Goal: Task Accomplishment & Management: Use online tool/utility

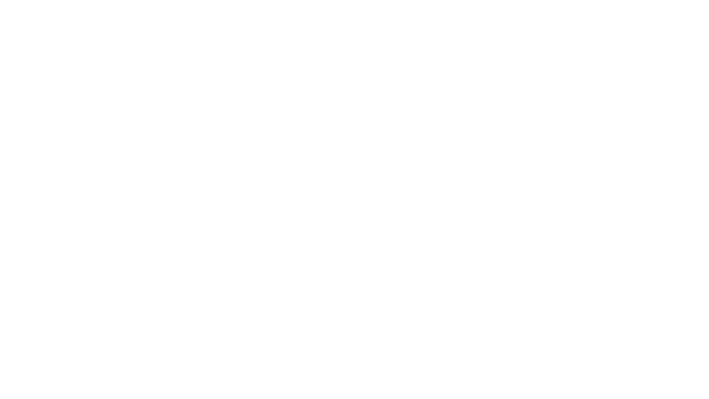
click at [398, 0] on html at bounding box center [354, 0] width 709 height 0
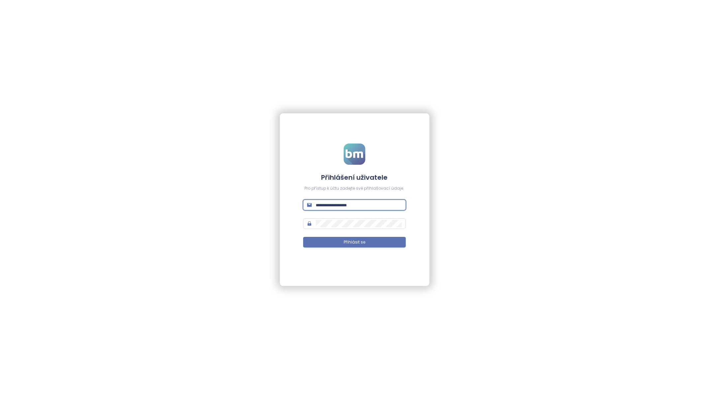
click at [327, 207] on input "text" at bounding box center [359, 204] width 86 height 7
type input "**********"
click at [303, 237] on button "Přihlásit se" at bounding box center [354, 242] width 102 height 11
click at [311, 240] on button "Přihlásit se" at bounding box center [354, 242] width 102 height 11
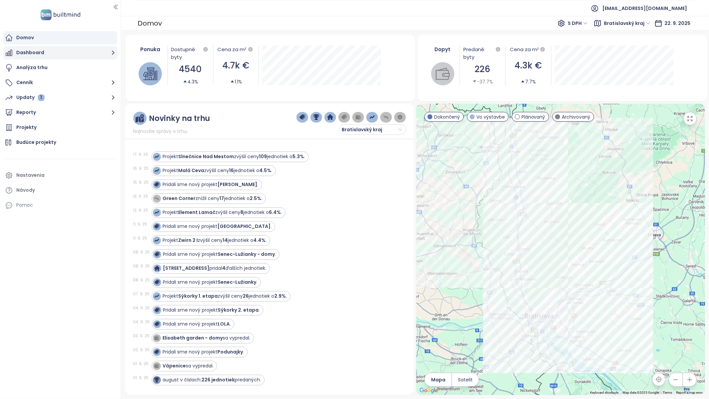
click at [23, 52] on button "Dashboard" at bounding box center [60, 52] width 114 height 13
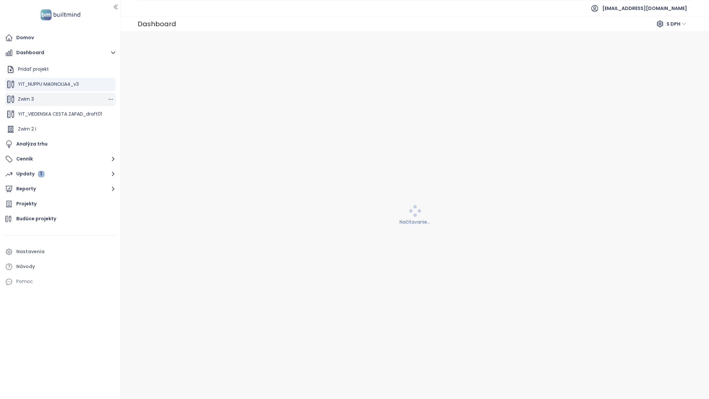
click at [28, 100] on span "Zwirn 3" at bounding box center [26, 99] width 16 height 7
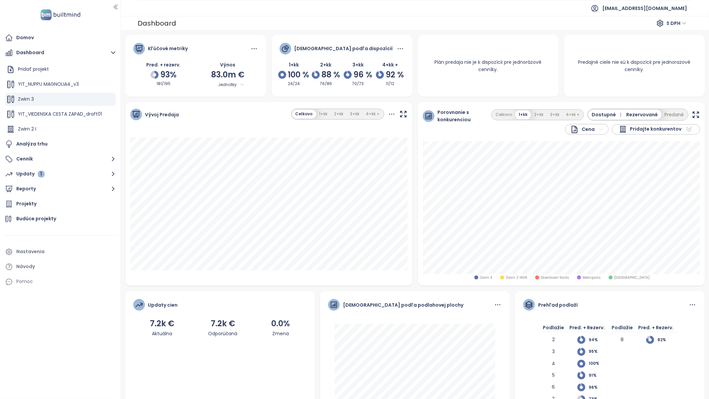
click at [454, 71] on div "Plán predaja nie je k dispozícii pre jednorázové cenníky." at bounding box center [488, 66] width 141 height 31
click at [450, 58] on div "Plán predaja nie je k dispozícii pre jednorázové cenníky." at bounding box center [488, 66] width 141 height 31
click at [26, 113] on div "YIT_ZWIRN3" at bounding box center [60, 107] width 111 height 13
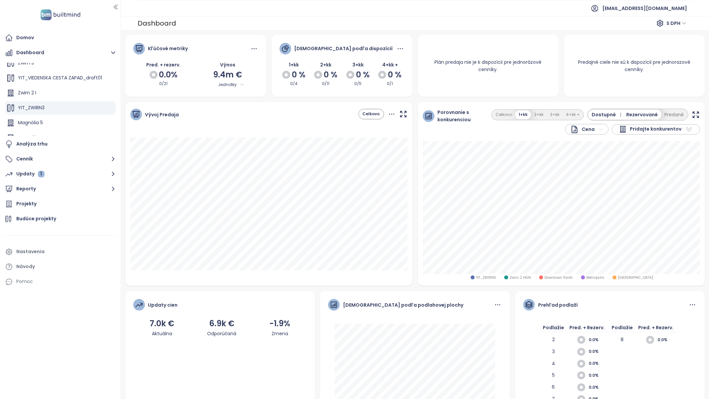
click at [428, 13] on ul "[EMAIL_ADDRESS][DOMAIN_NAME]" at bounding box center [415, 8] width 555 height 16
click at [30, 101] on span "Zwirn 3" at bounding box center [26, 99] width 16 height 7
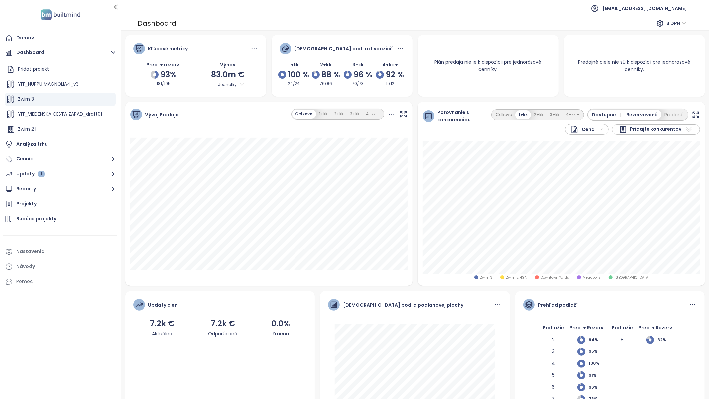
scroll to position [75, 0]
click at [37, 113] on span "Rozeta 2" at bounding box center [28, 114] width 20 height 7
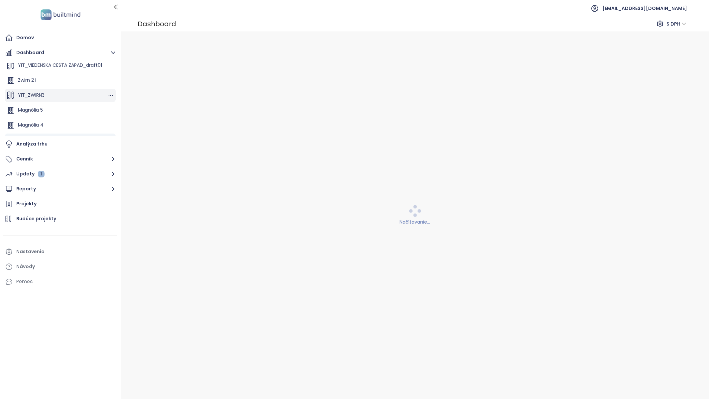
scroll to position [36, 0]
click at [33, 103] on div "YIT_ZWIRN3" at bounding box center [60, 107] width 111 height 13
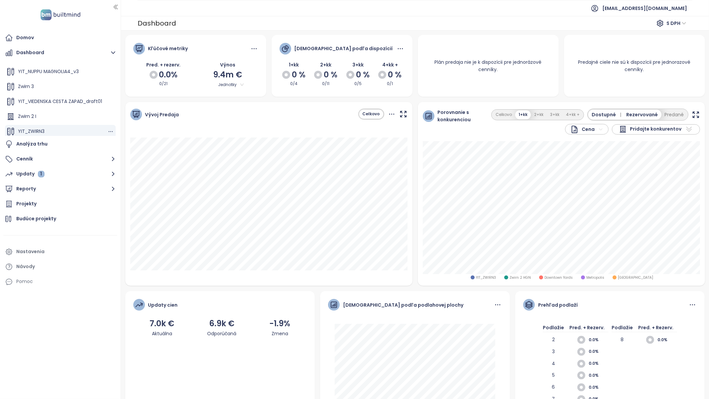
scroll to position [0, 0]
click at [41, 103] on div "Zwirn 3" at bounding box center [60, 99] width 111 height 13
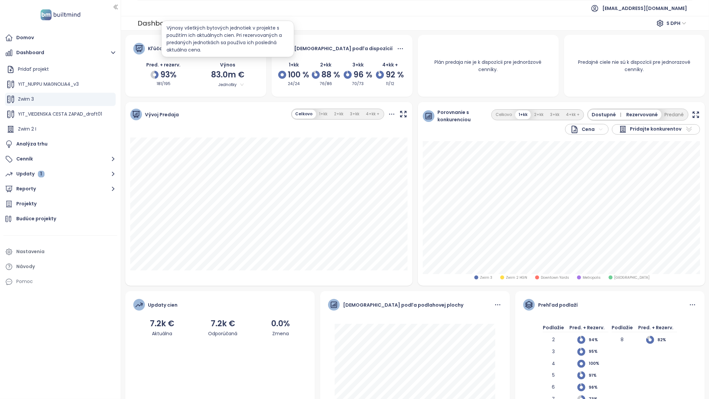
click at [227, 44] on div "Výnosy všetkých bytových jednotiek v projekte s použitím ich aktuálnych cien. P…" at bounding box center [227, 38] width 122 height 29
click at [491, 49] on div "Plán predaja nie je k dispozícii pre jednorázové cenníky." at bounding box center [488, 66] width 141 height 62
click at [496, 66] on div "Plán predaja nie je k dispozícii pre jednorázové cenníky." at bounding box center [488, 66] width 141 height 31
click at [482, 59] on div "Plán predaja nie je k dispozícii pre jednorázové cenníky." at bounding box center [488, 66] width 141 height 31
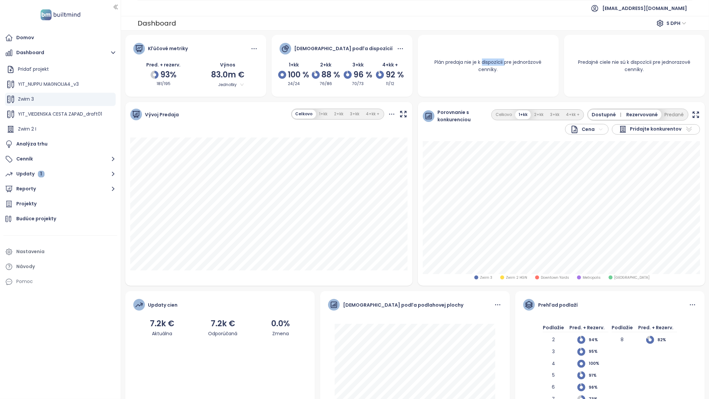
click at [482, 59] on div "Plán predaja nie je k dispozícii pre jednorázové cenníky." at bounding box center [488, 66] width 141 height 31
drag, startPoint x: 435, startPoint y: 66, endPoint x: 509, endPoint y: 81, distance: 75.9
click at [509, 81] on div "Plán predaja nie je k dispozícii pre jednorázové cenníky." at bounding box center [488, 66] width 146 height 62
copy div "Plán predaja nie je k dispozícii pre jednorázové cenníky."
click at [687, 6] on span "[EMAIL_ADDRESS][DOMAIN_NAME]" at bounding box center [644, 8] width 85 height 16
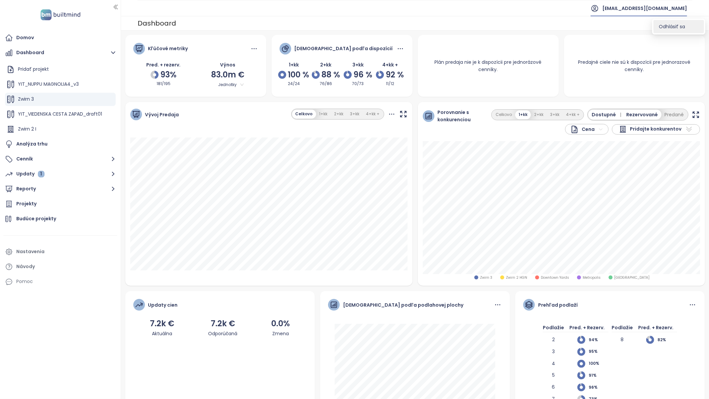
click at [666, 28] on span "Odhlásiť sa" at bounding box center [672, 26] width 26 height 7
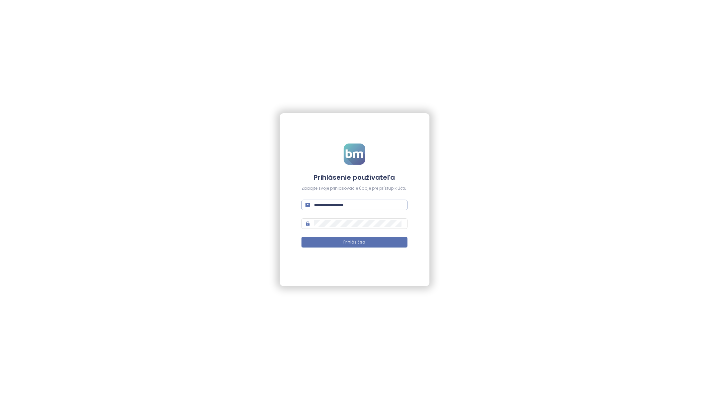
click at [330, 210] on span at bounding box center [354, 205] width 106 height 11
type input "**********"
click at [301, 237] on button "Prihlásiť sa" at bounding box center [354, 242] width 106 height 11
click at [393, 241] on button "Prihlásiť sa" at bounding box center [354, 242] width 106 height 11
click at [333, 242] on button "Prihlásiť sa" at bounding box center [354, 242] width 106 height 11
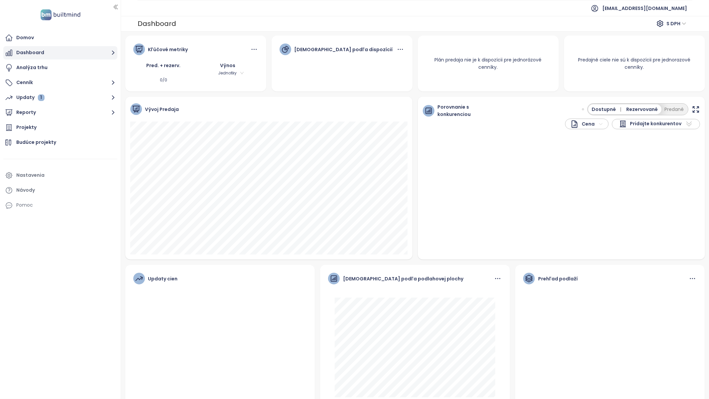
click at [41, 56] on button "Dashboard" at bounding box center [60, 52] width 114 height 13
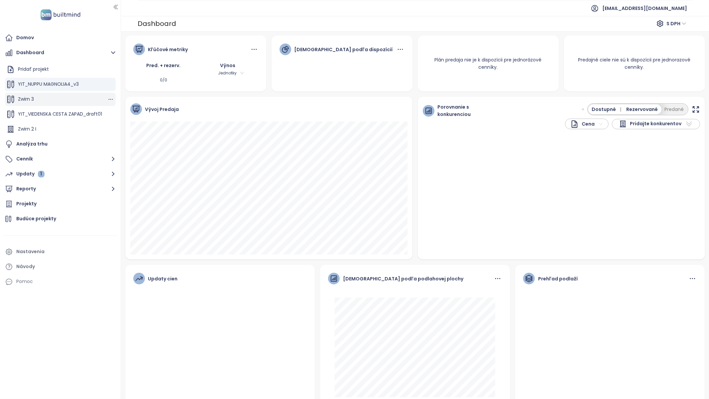
click at [56, 95] on div "Zwirn 3" at bounding box center [60, 99] width 111 height 13
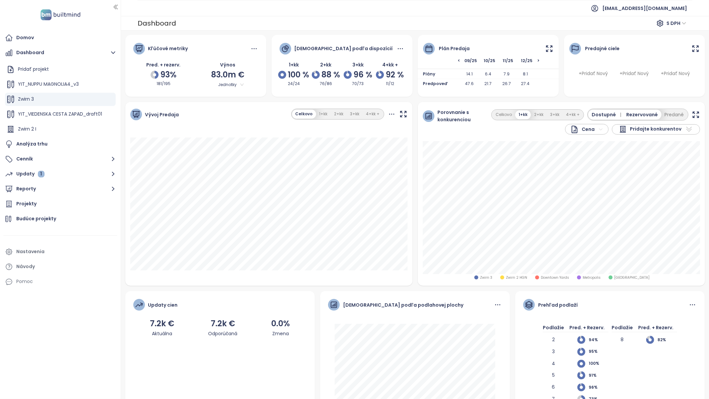
click at [547, 46] on icon at bounding box center [549, 49] width 8 height 8
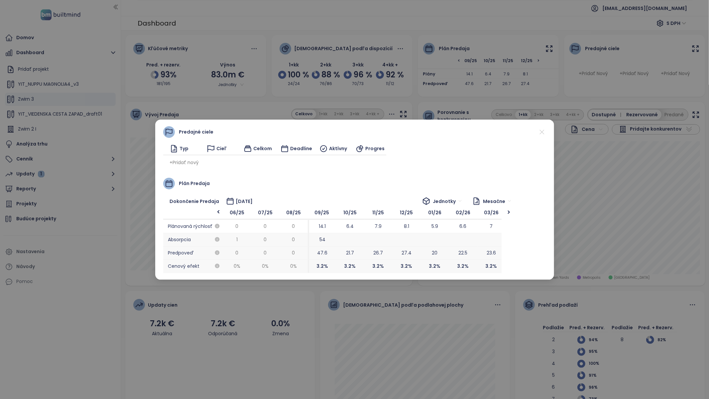
click at [543, 129] on icon at bounding box center [542, 132] width 8 height 8
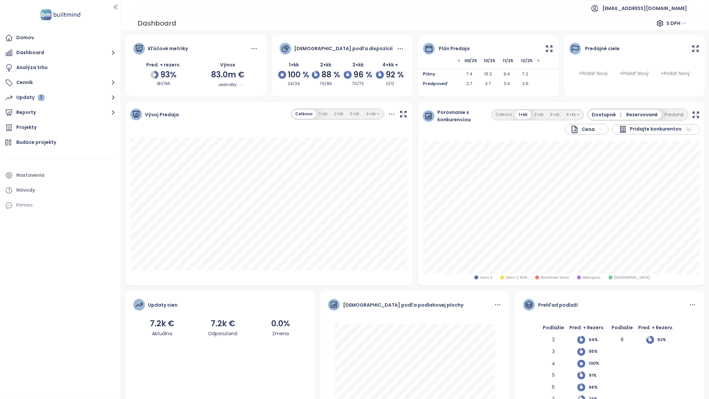
click at [550, 50] on icon at bounding box center [549, 49] width 6 height 6
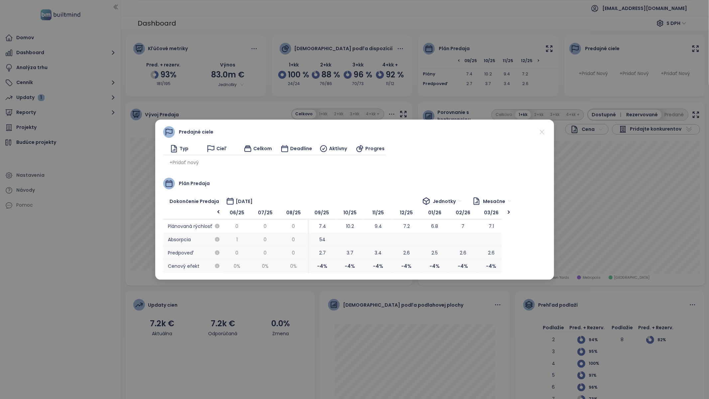
click at [335, 81] on div "Predajné ciele Typ Cieľ Celkom Deadline Aktívny Progres + Pridať nový Plán pred…" at bounding box center [354, 199] width 709 height 399
click at [545, 135] on icon at bounding box center [542, 132] width 8 height 8
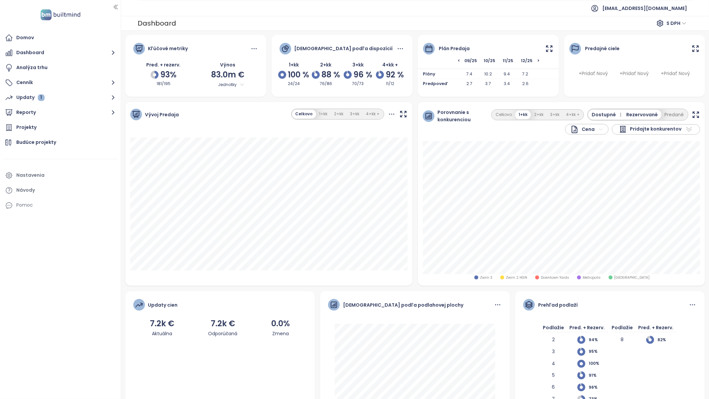
click at [548, 47] on icon at bounding box center [549, 49] width 6 height 6
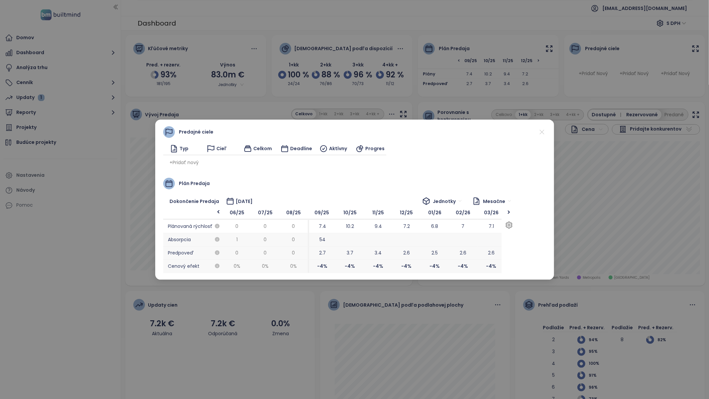
click at [509, 211] on div ">" at bounding box center [509, 212] width 8 height 7
click at [509, 212] on div ">" at bounding box center [509, 212] width 8 height 7
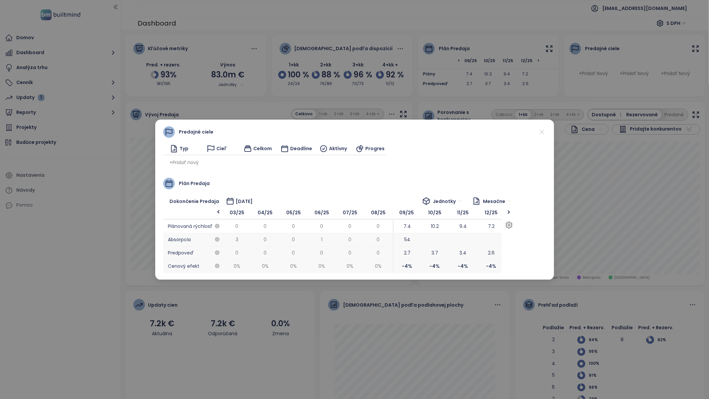
click at [509, 212] on div ">" at bounding box center [509, 212] width 8 height 7
click at [222, 214] on div "<" at bounding box center [219, 213] width 8 height 8
click at [514, 214] on div ">" at bounding box center [508, 240] width 14 height 66
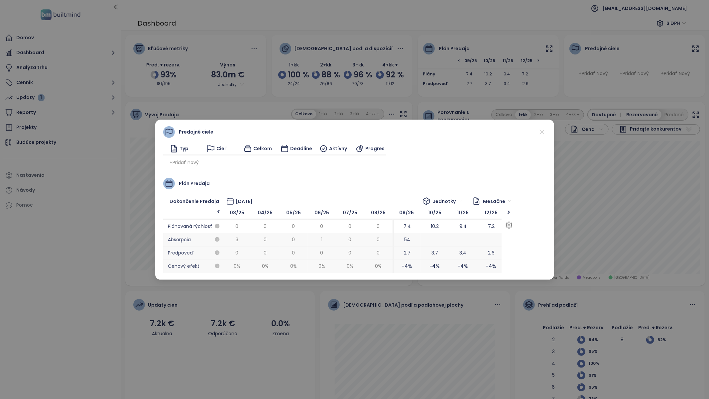
click at [505, 212] on div ">" at bounding box center [508, 240] width 14 height 66
click at [506, 212] on div ">" at bounding box center [509, 212] width 8 height 7
click at [211, 214] on div "<" at bounding box center [193, 213] width 60 height 8
click at [218, 211] on div "<" at bounding box center [219, 213] width 8 height 8
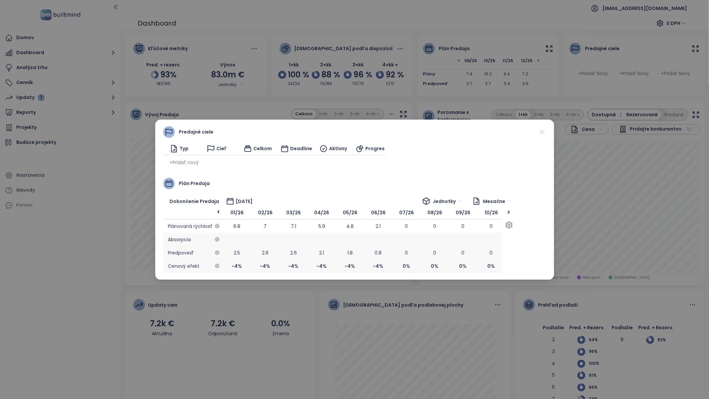
scroll to position [0, 1130]
